Goal: Navigation & Orientation: Understand site structure

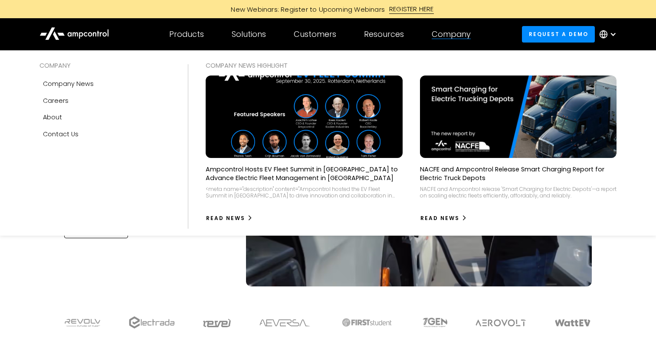
click at [455, 39] on div at bounding box center [451, 39] width 39 height 0
click at [63, 116] on link "About" at bounding box center [106, 117] width 132 height 16
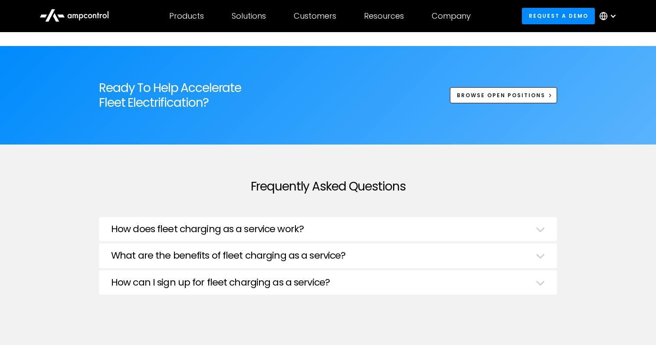
scroll to position [3234, 0]
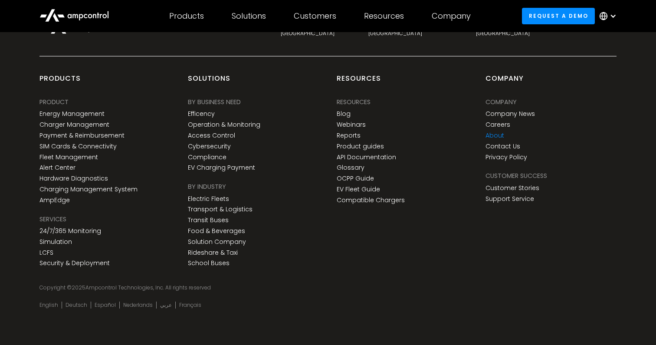
click at [497, 135] on link "About" at bounding box center [495, 135] width 19 height 7
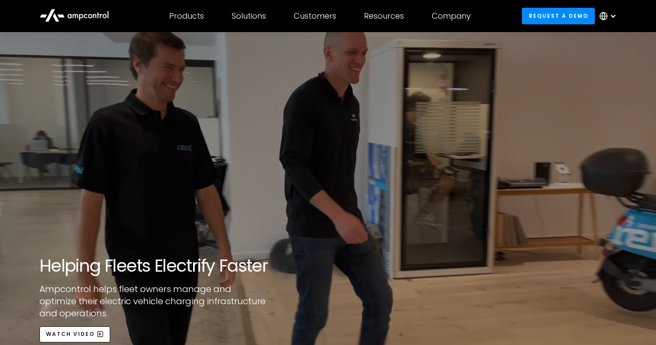
click at [86, 14] on icon at bounding box center [86, 16] width 4 height 4
